Goal: Task Accomplishment & Management: Complete application form

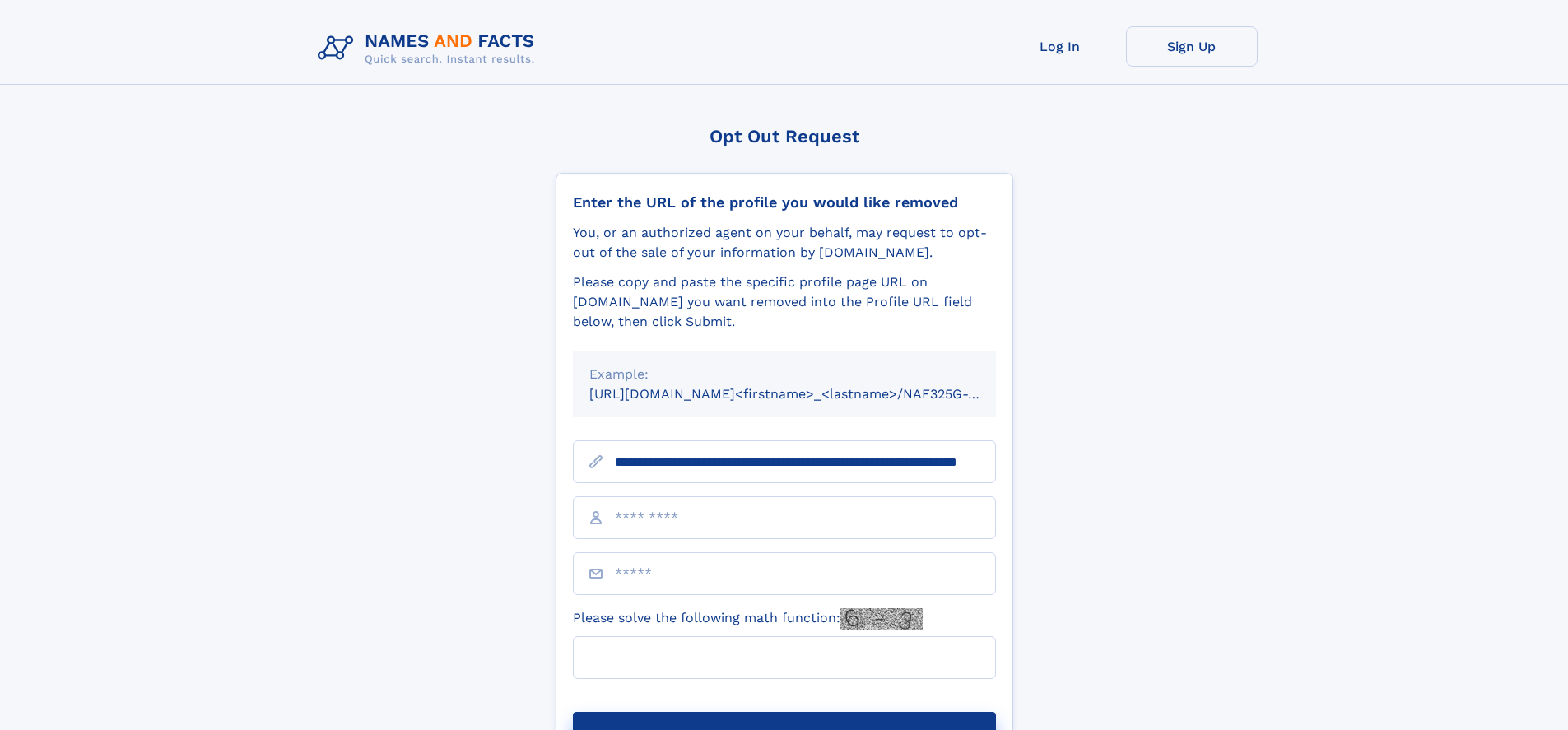
scroll to position [0, 147]
type input "**********"
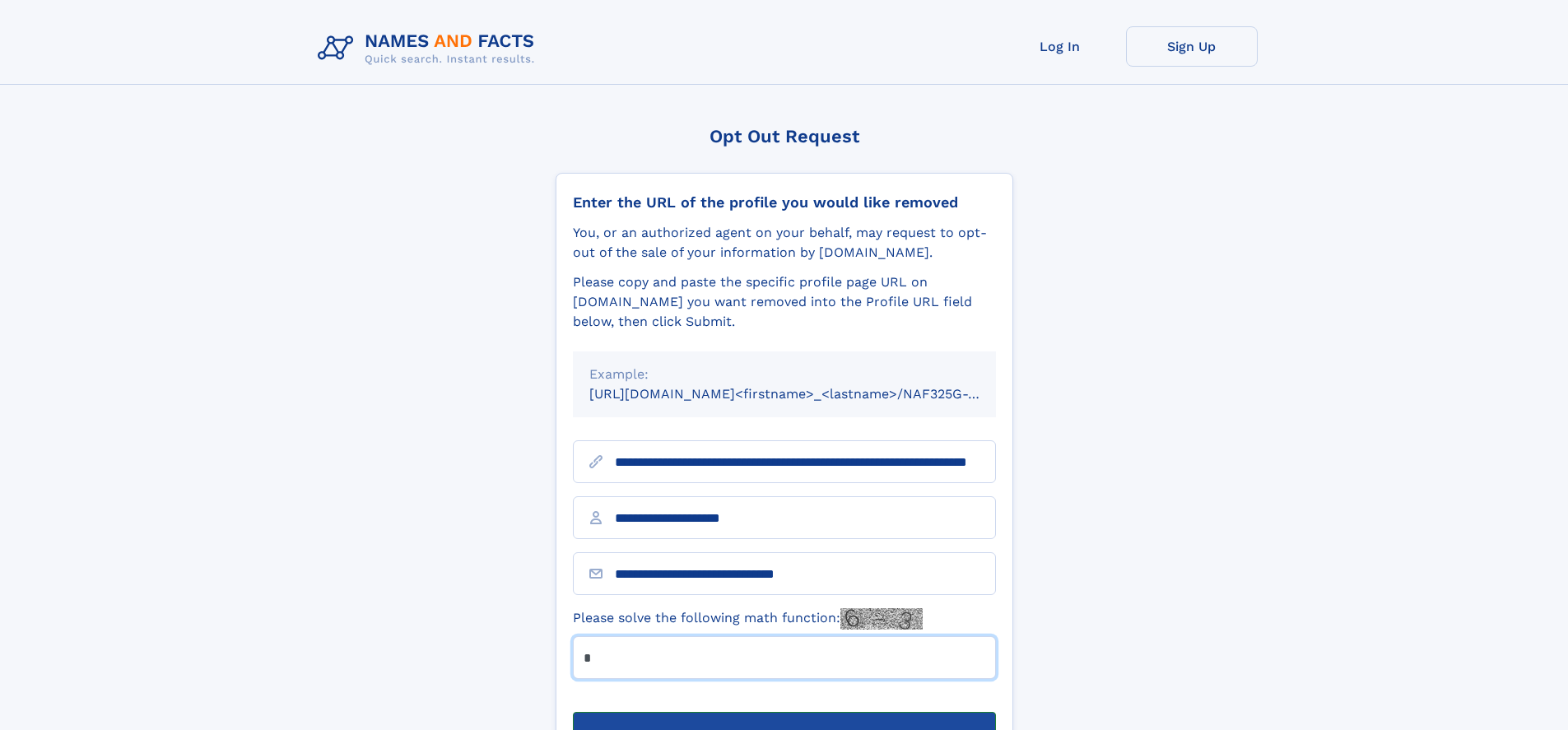
type input "*"
click at [784, 711] on button "Submit Opt Out Request" at bounding box center [784, 737] width 423 height 53
